Goal: Download file/media

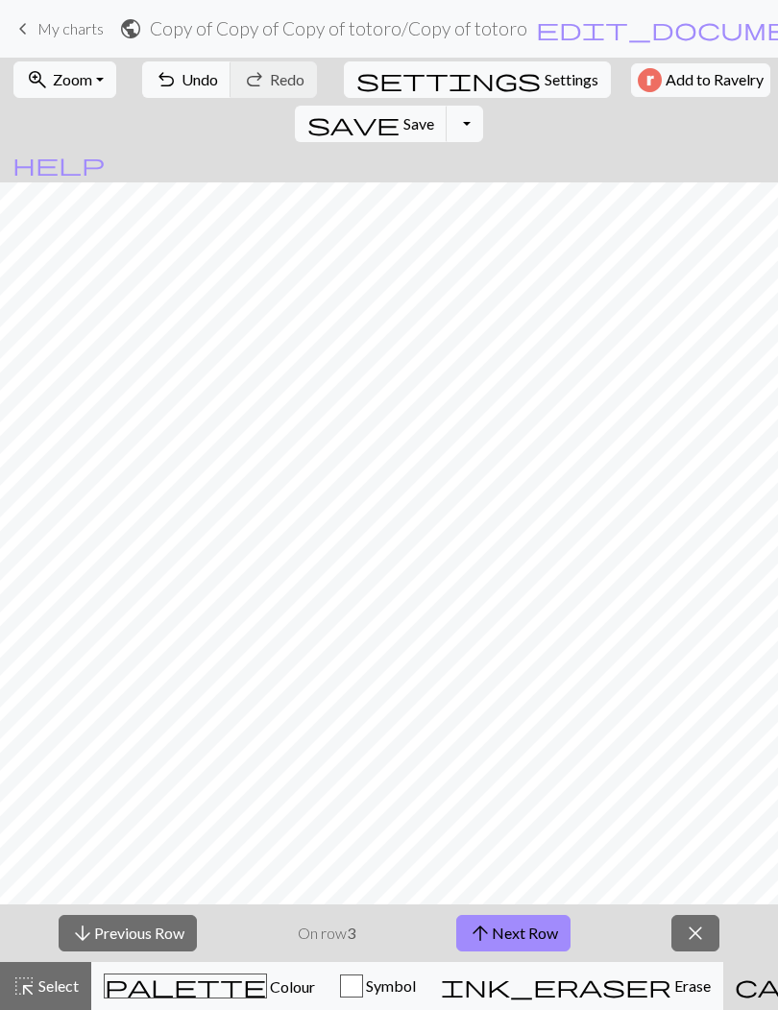
click at [399, 110] on span "save" at bounding box center [353, 123] width 92 height 27
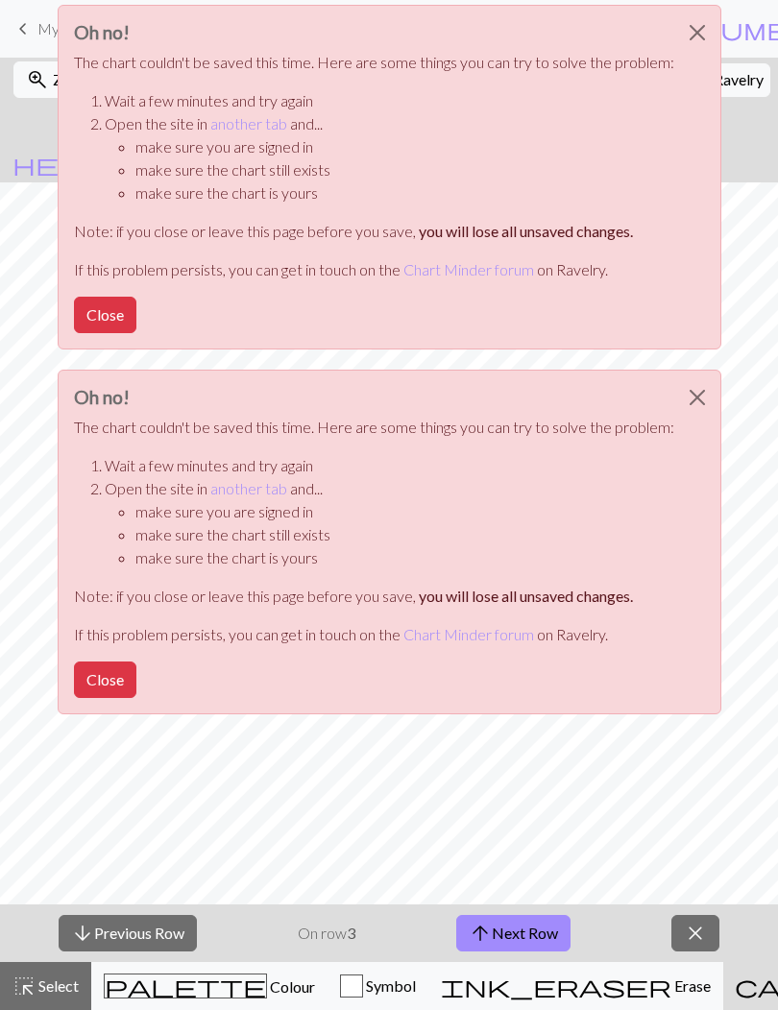
click at [700, 36] on button "Close" at bounding box center [697, 33] width 46 height 54
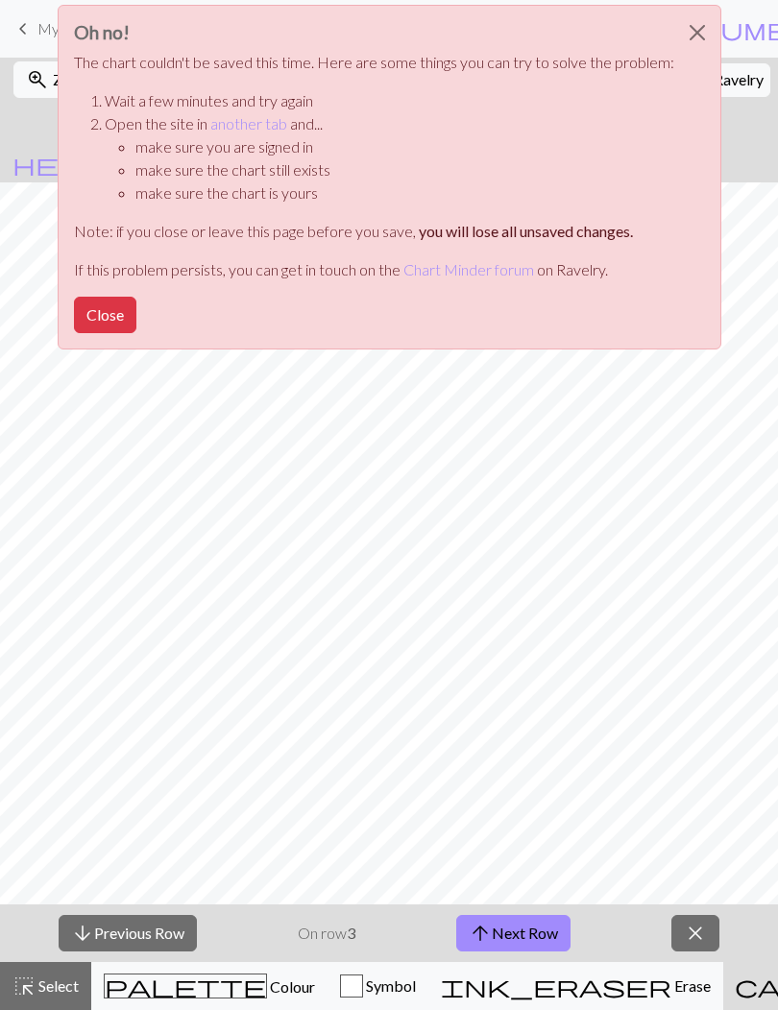
click at [689, 30] on button "Close" at bounding box center [697, 33] width 46 height 54
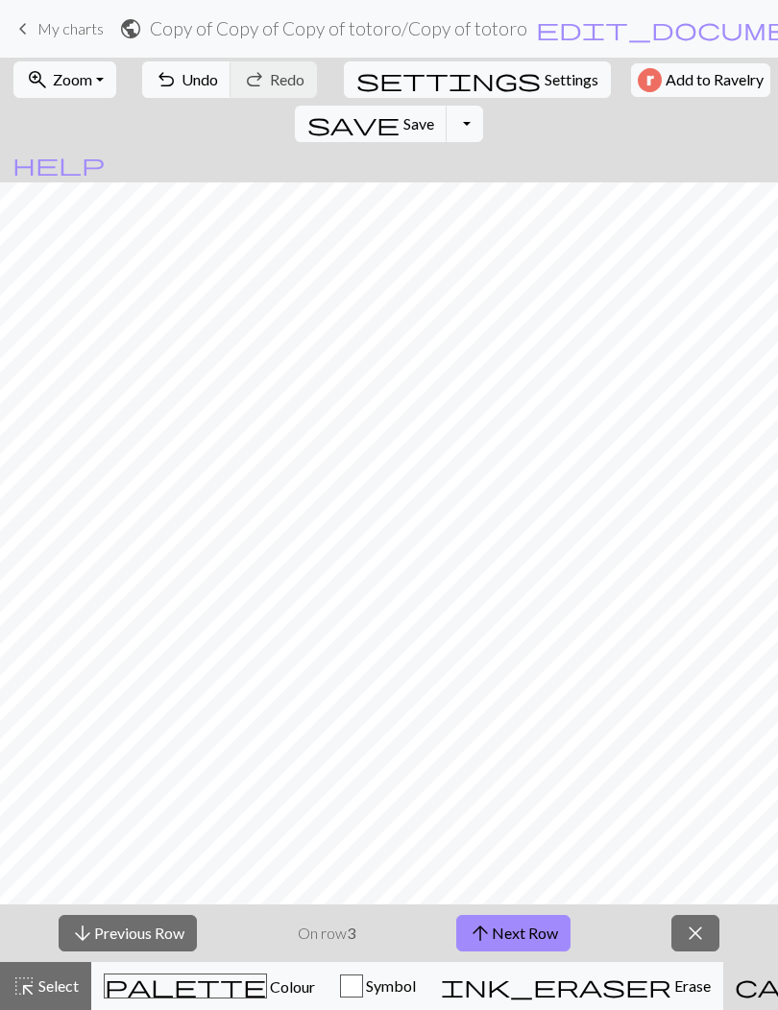
click at [447, 106] on button "save Save Save" at bounding box center [371, 124] width 153 height 36
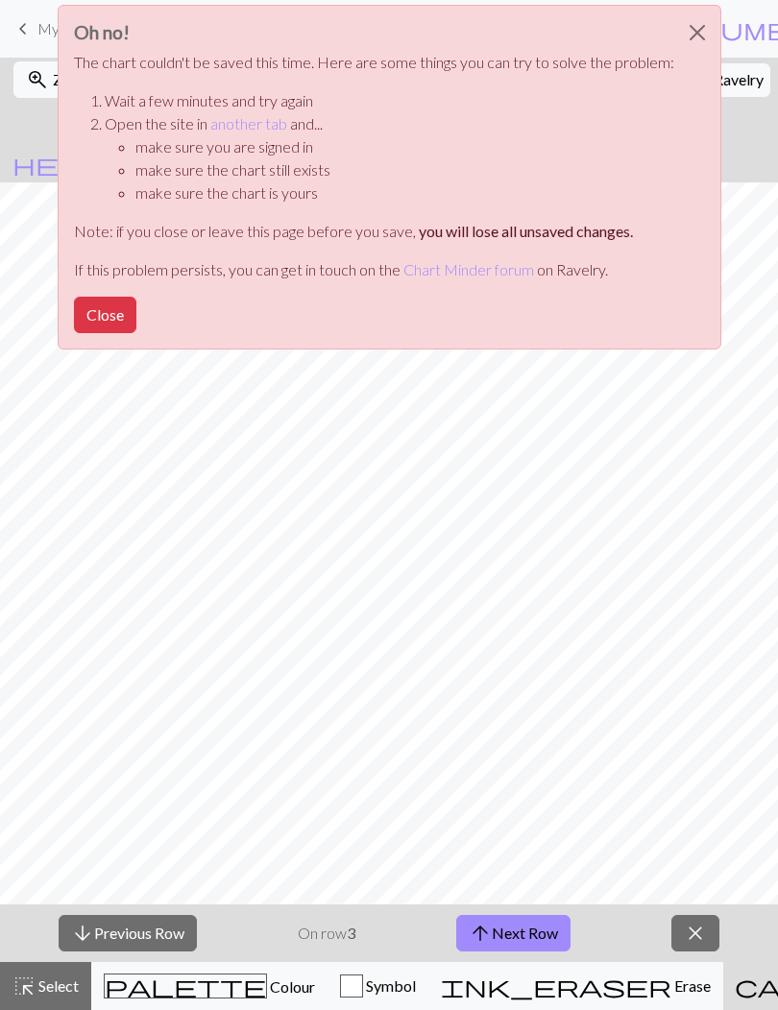
click at [695, 42] on button "Close" at bounding box center [697, 33] width 46 height 54
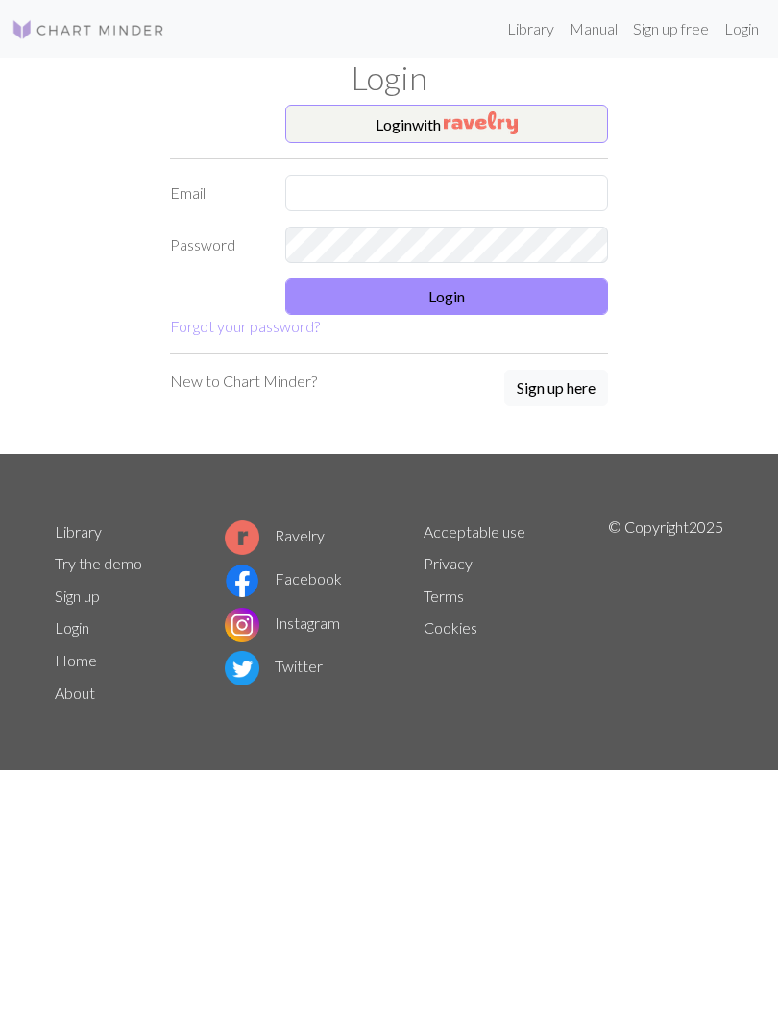
click at [551, 131] on button "Login with" at bounding box center [446, 124] width 323 height 38
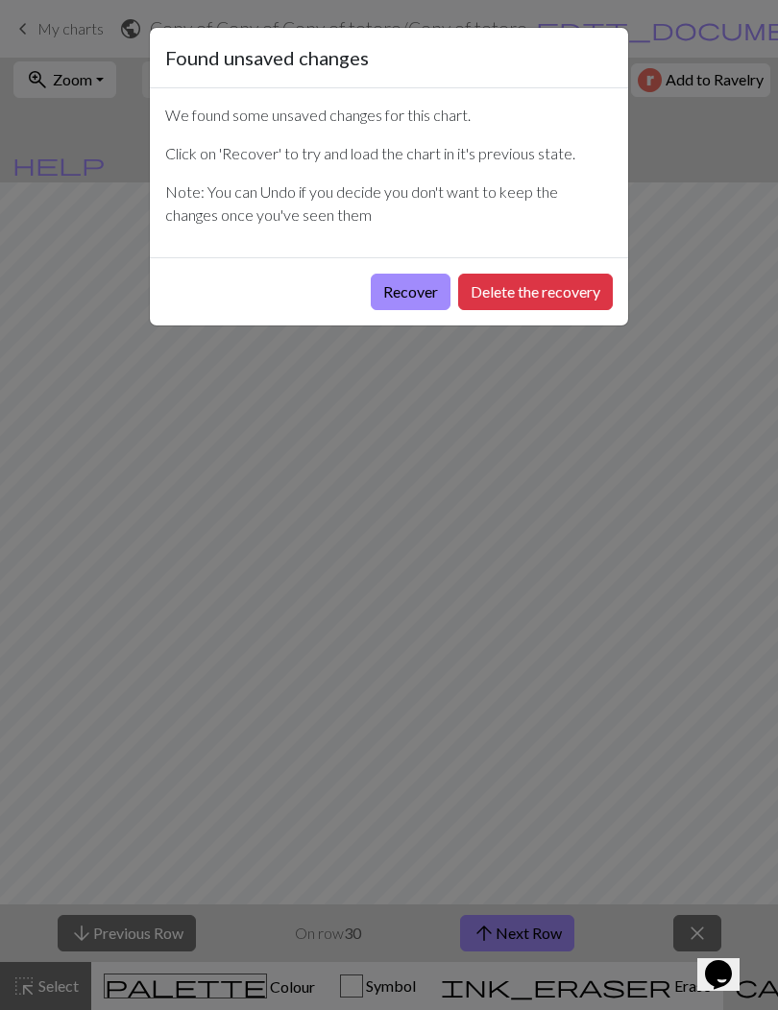
click at [409, 291] on button "Recover" at bounding box center [411, 292] width 80 height 36
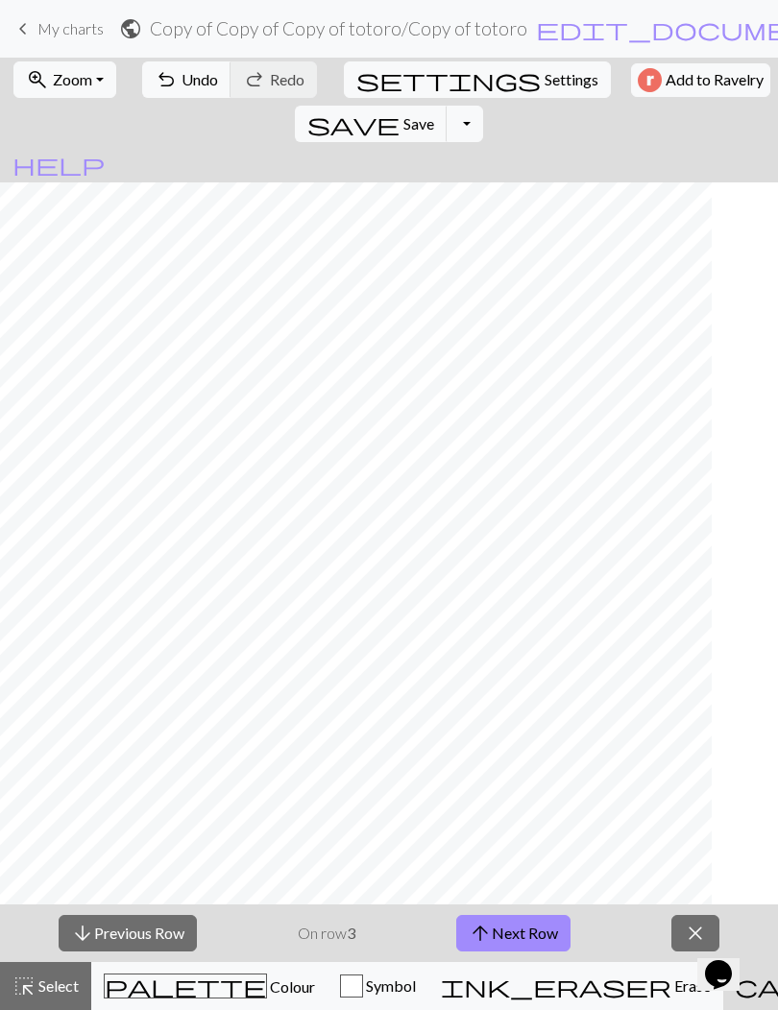
scroll to position [0, 81]
click at [434, 114] on span "Save" at bounding box center [418, 123] width 31 height 18
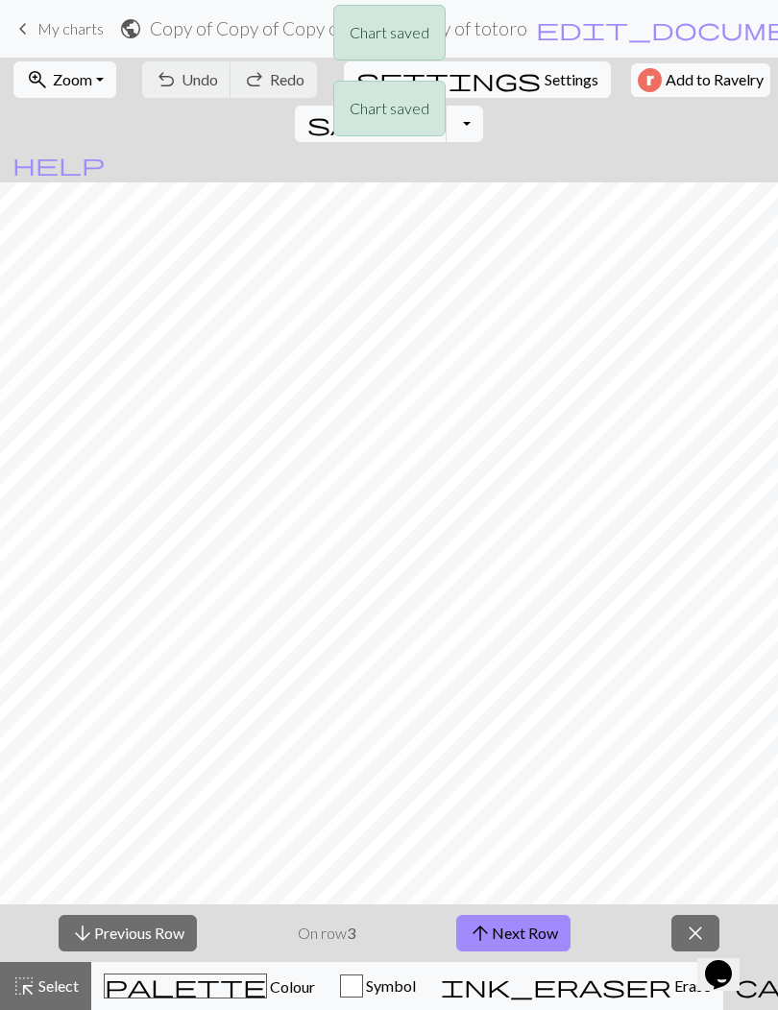
click at [705, 80] on div "Chart saved Chart saved" at bounding box center [389, 76] width 778 height 152
click at [483, 106] on button "Toggle Dropdown" at bounding box center [464, 124] width 36 height 36
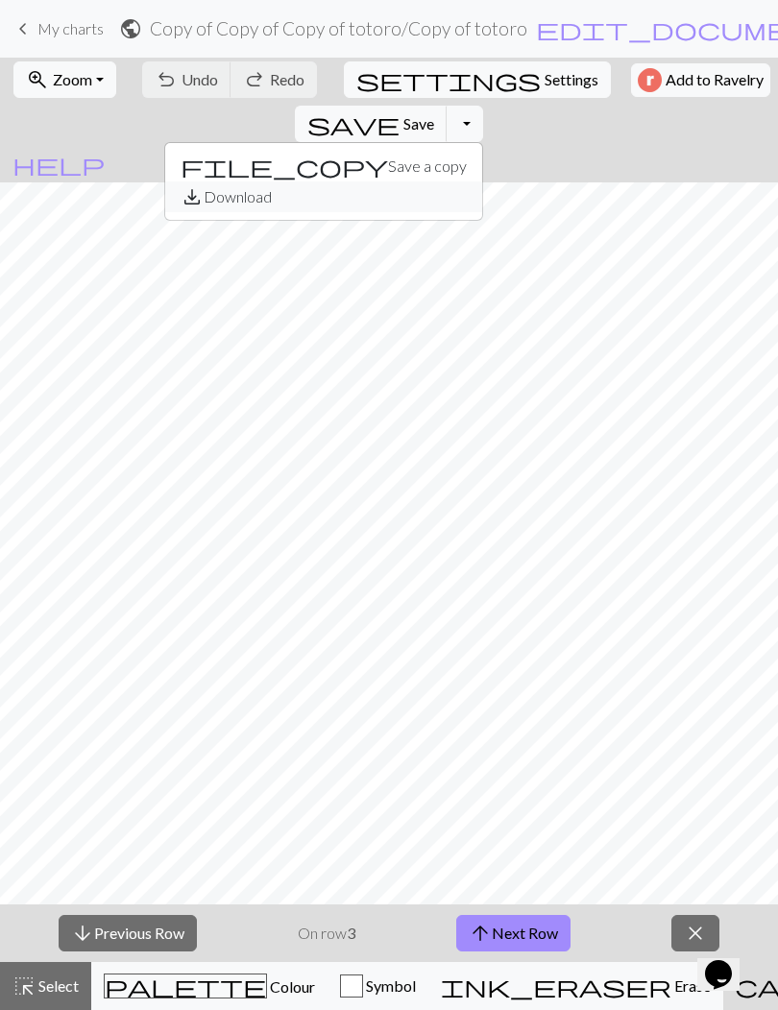
click at [482, 181] on button "save_alt Download" at bounding box center [323, 196] width 317 height 31
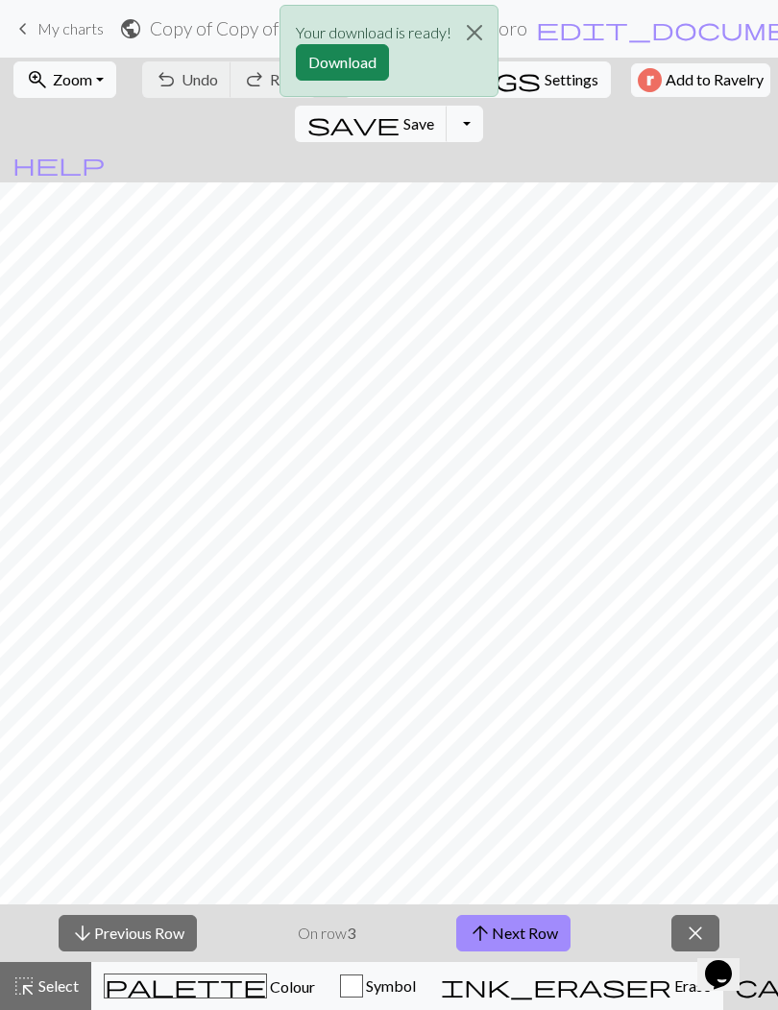
click at [360, 64] on button "Download" at bounding box center [342, 62] width 93 height 36
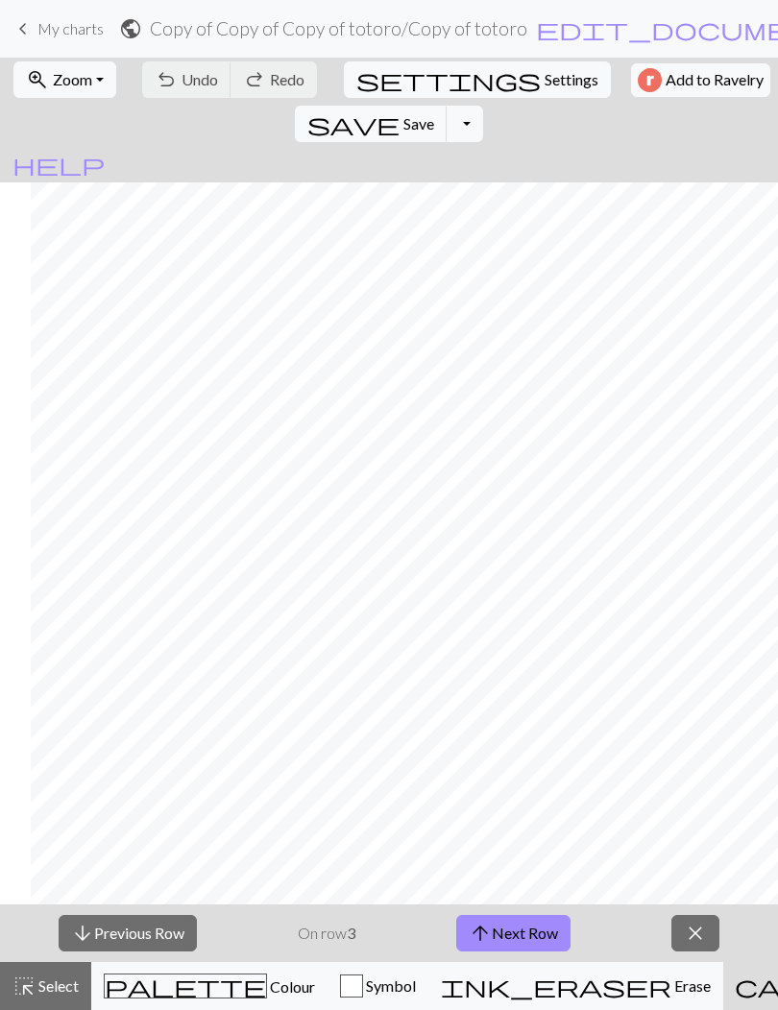
scroll to position [0, 33]
click at [694, 937] on span "close" at bounding box center [695, 933] width 23 height 27
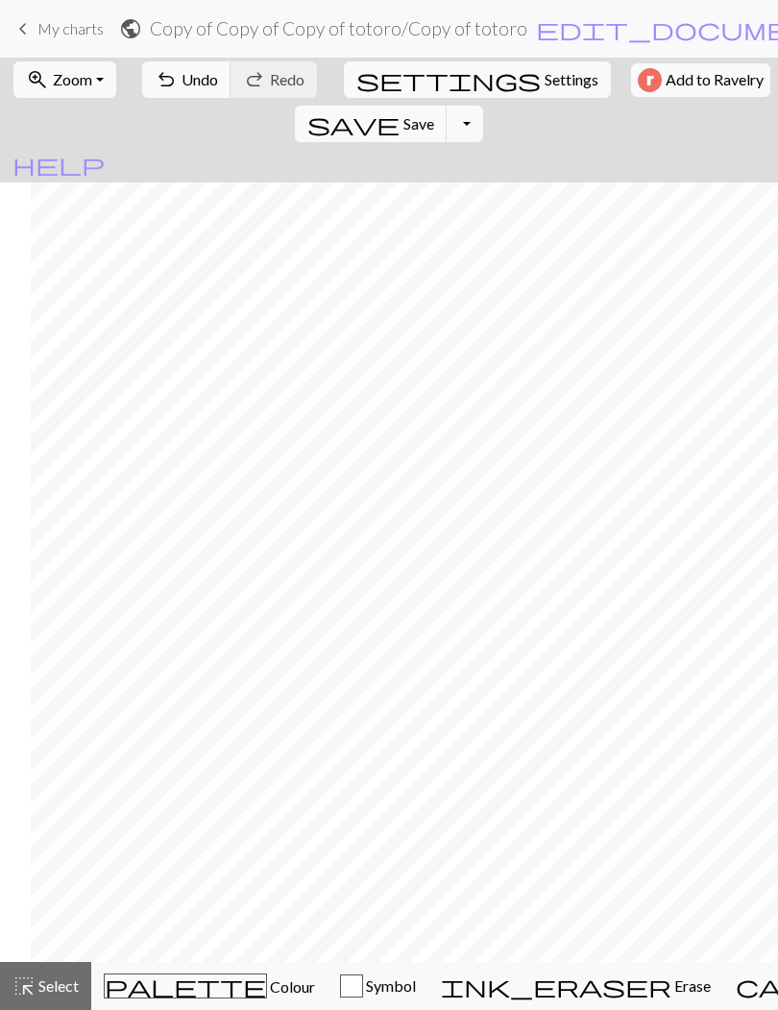
scroll to position [0, 138]
click at [483, 106] on button "Toggle Dropdown" at bounding box center [464, 124] width 36 height 36
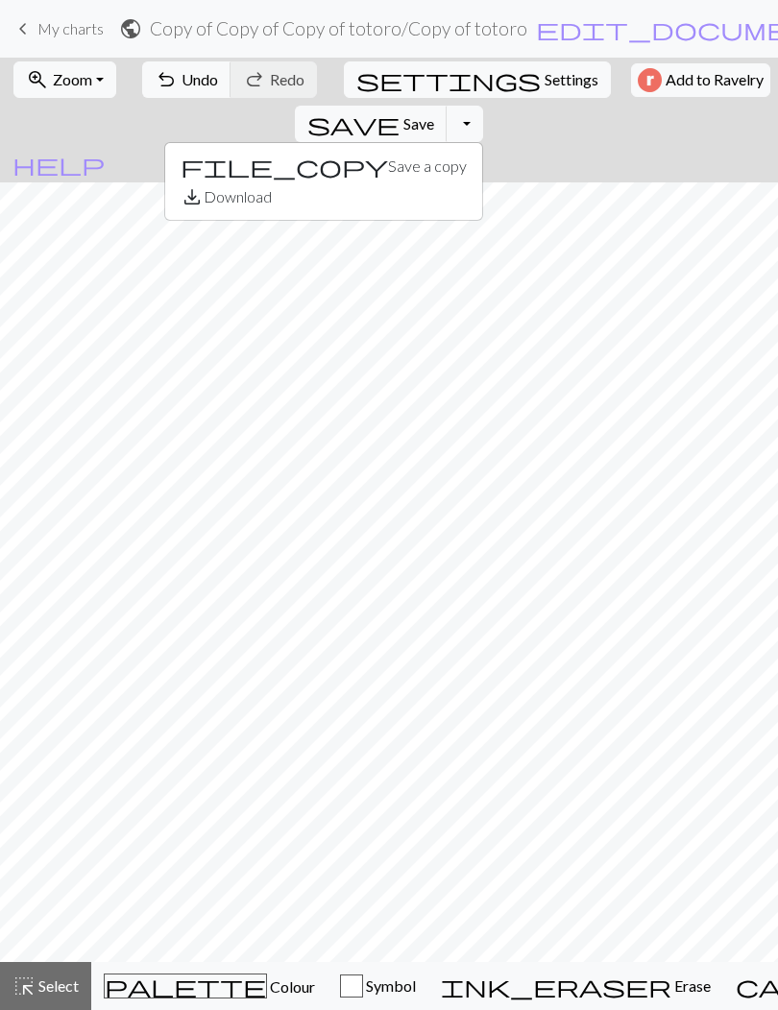
click at [482, 181] on button "save_alt Download" at bounding box center [323, 196] width 317 height 31
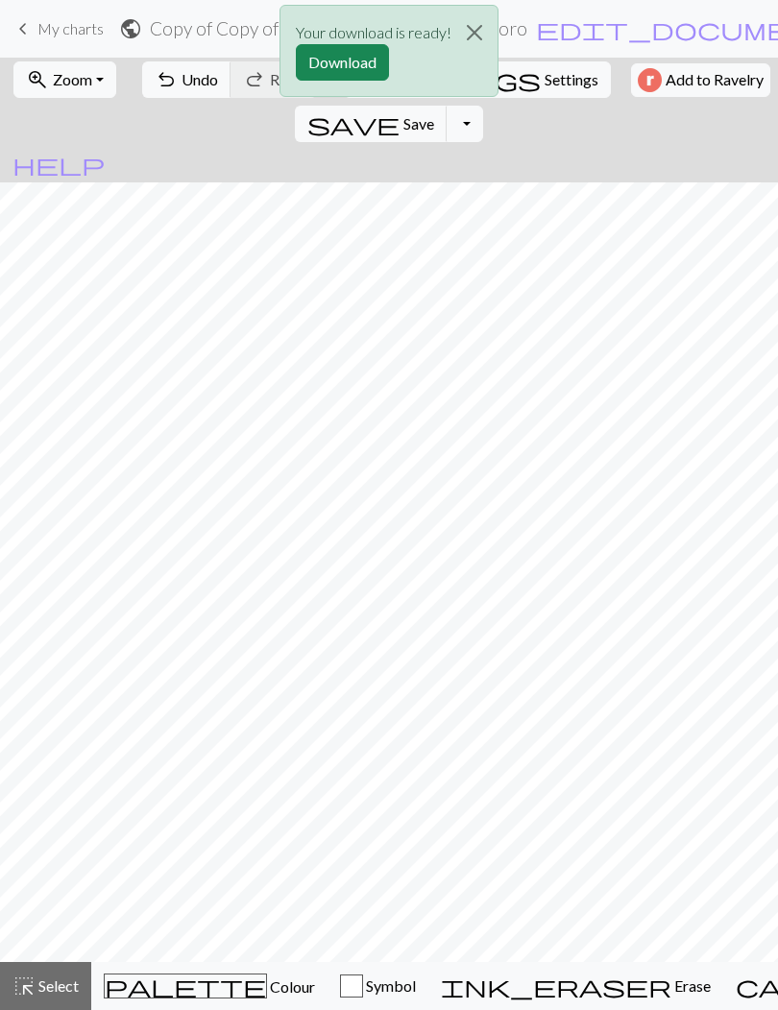
click at [363, 60] on button "Download" at bounding box center [342, 62] width 93 height 36
